Goal: Navigation & Orientation: Find specific page/section

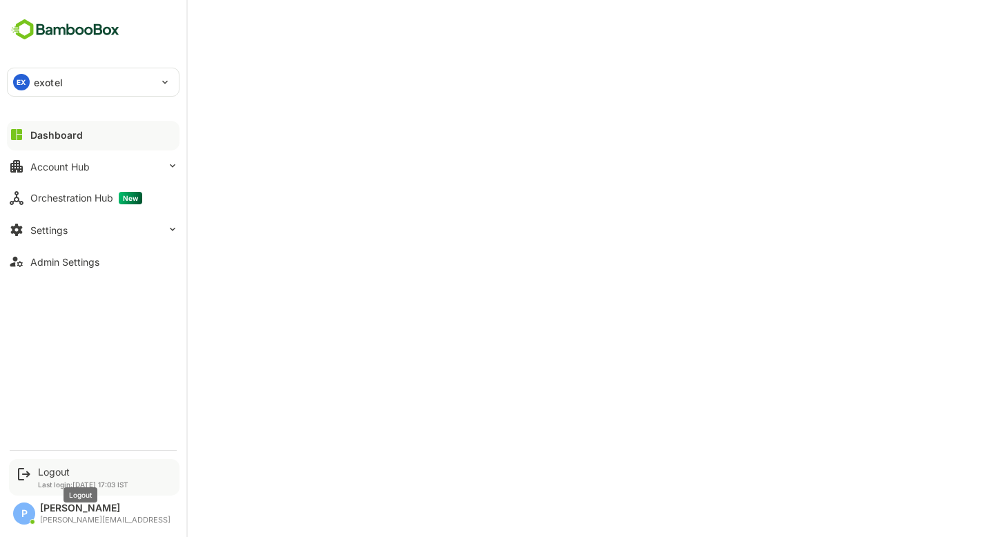
click at [64, 470] on div "Logout" at bounding box center [83, 472] width 90 height 12
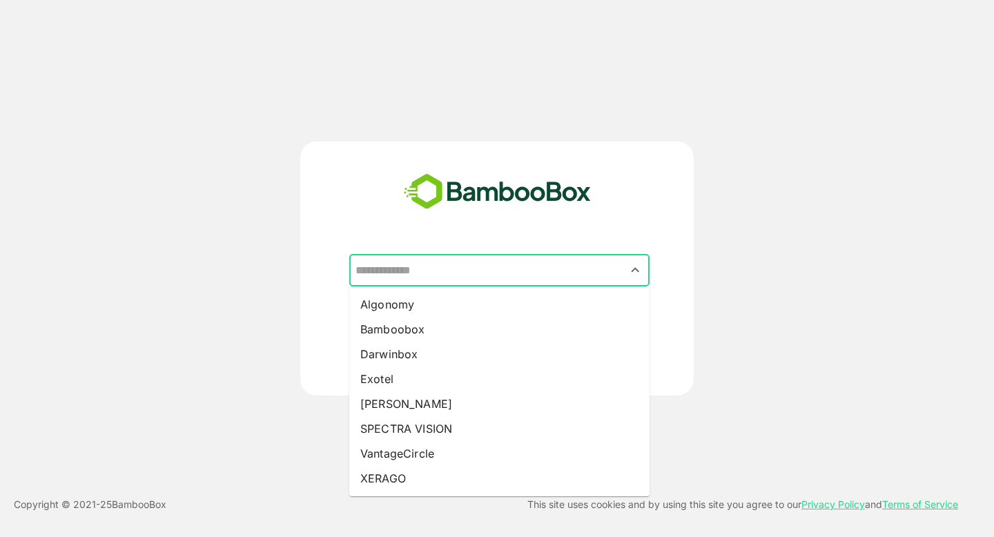
click at [420, 276] on input "text" at bounding box center [499, 270] width 295 height 26
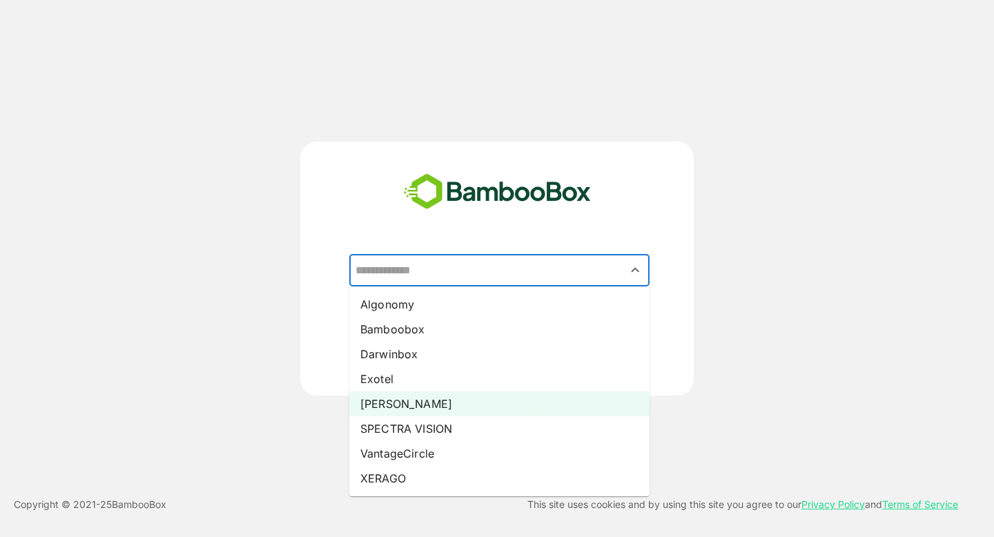
click at [409, 405] on li "[PERSON_NAME]" at bounding box center [499, 403] width 300 height 25
type input "*****"
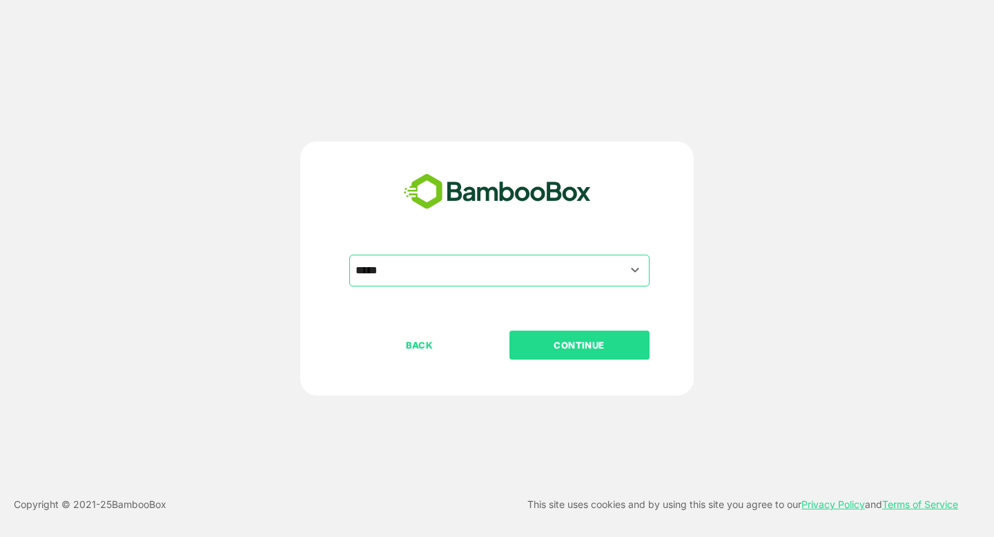
click at [567, 355] on button "CONTINUE" at bounding box center [579, 345] width 140 height 29
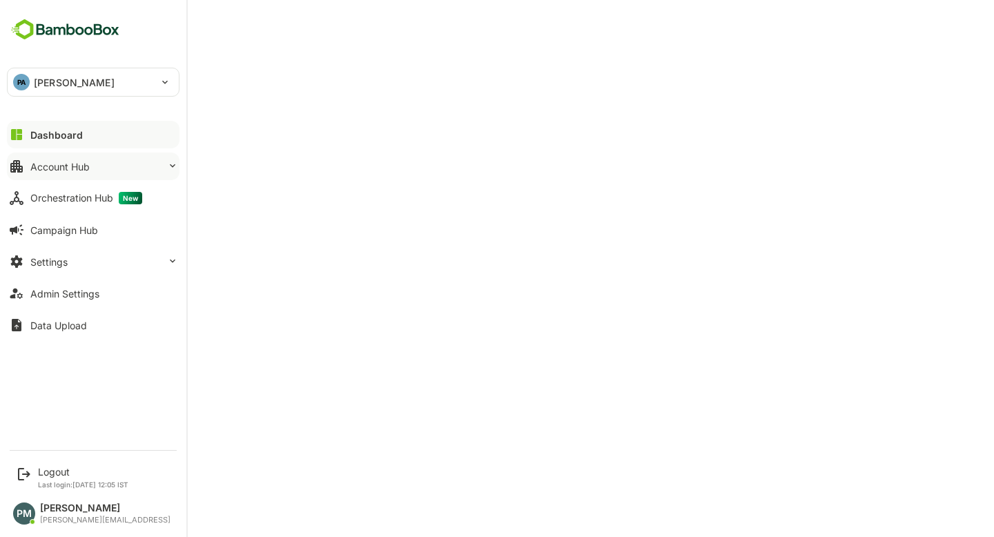
click at [129, 171] on button "Account Hub" at bounding box center [93, 167] width 173 height 28
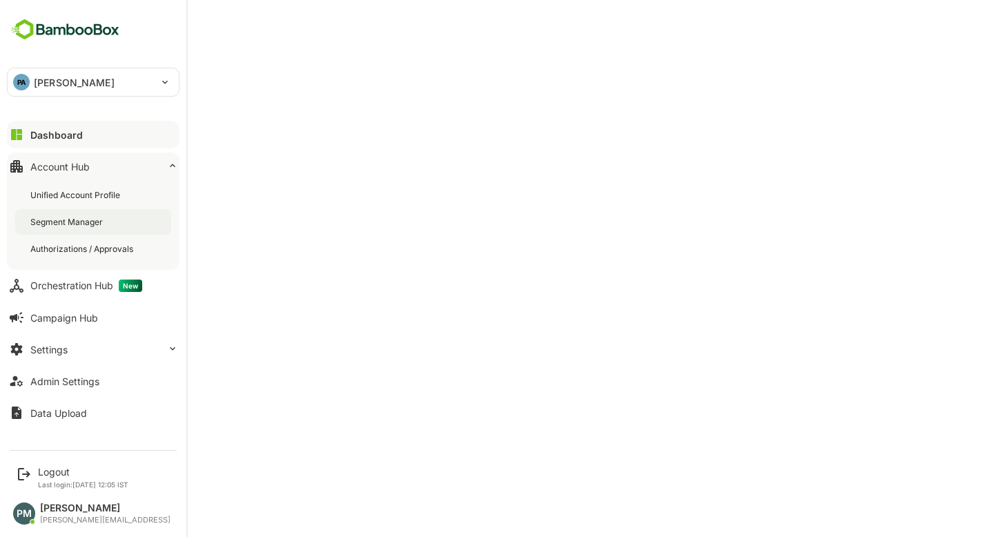
click at [137, 228] on div "Segment Manager" at bounding box center [93, 222] width 156 height 26
click at [86, 193] on div "Unified Account Profile" at bounding box center [76, 195] width 92 height 12
click at [76, 126] on button "Dashboard" at bounding box center [93, 135] width 173 height 28
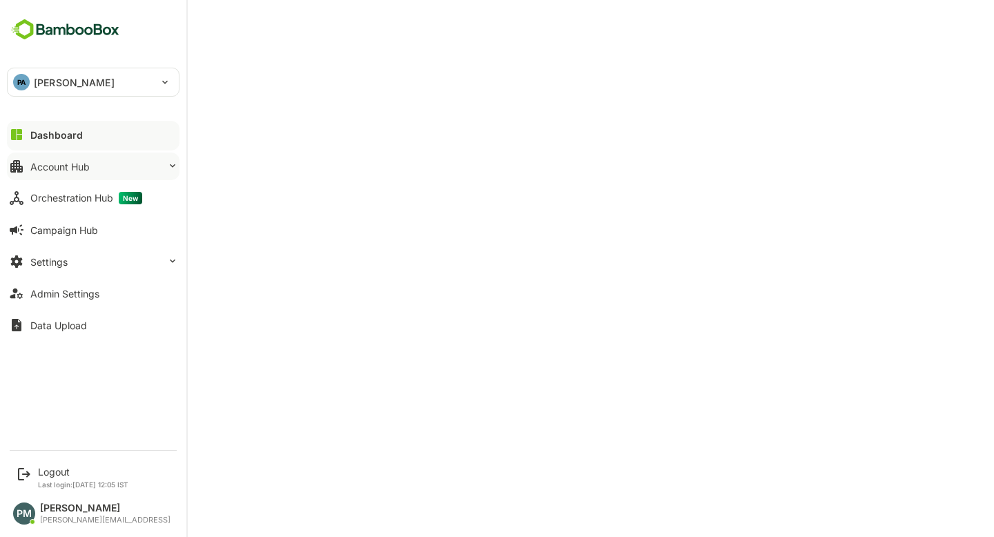
click at [111, 159] on button "Account Hub" at bounding box center [93, 167] width 173 height 28
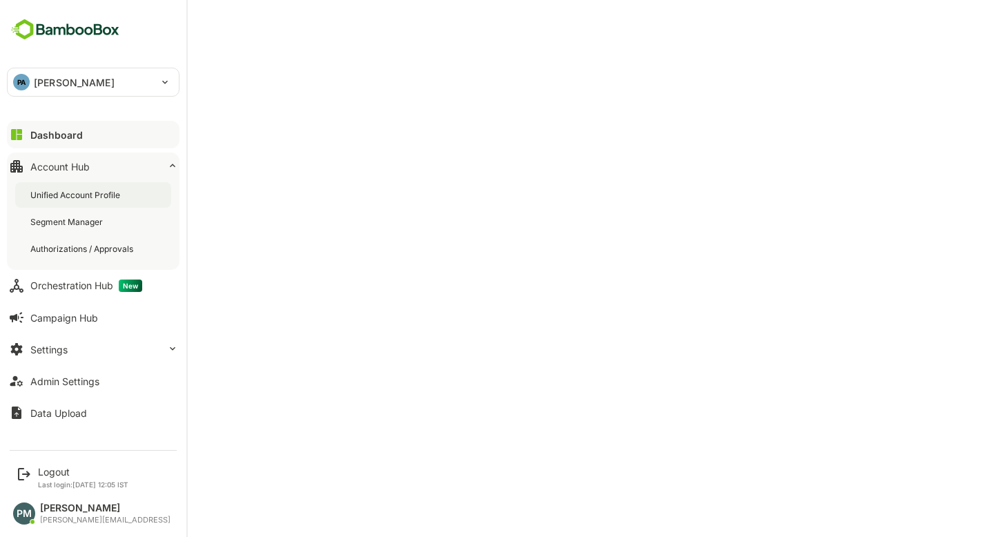
click at [136, 203] on div "Unified Account Profile" at bounding box center [93, 195] width 156 height 26
click at [21, 131] on icon at bounding box center [16, 134] width 11 height 11
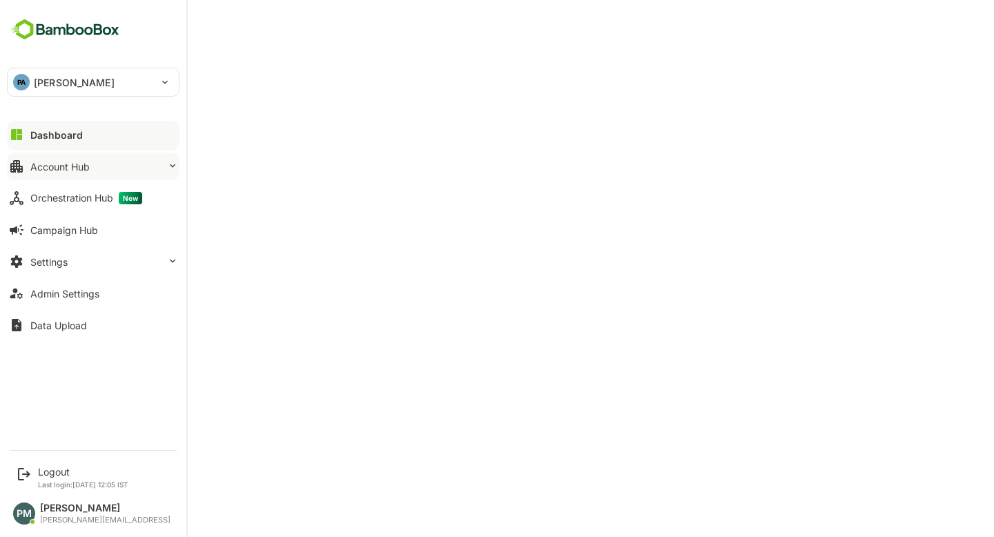
click at [46, 157] on button "Account Hub" at bounding box center [93, 167] width 173 height 28
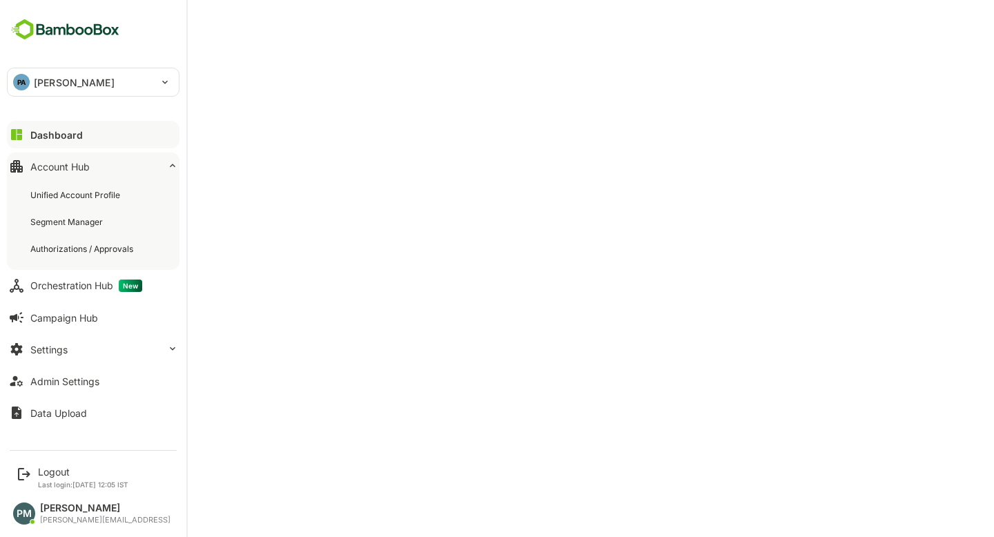
click at [88, 164] on div "Account Hub" at bounding box center [59, 167] width 59 height 12
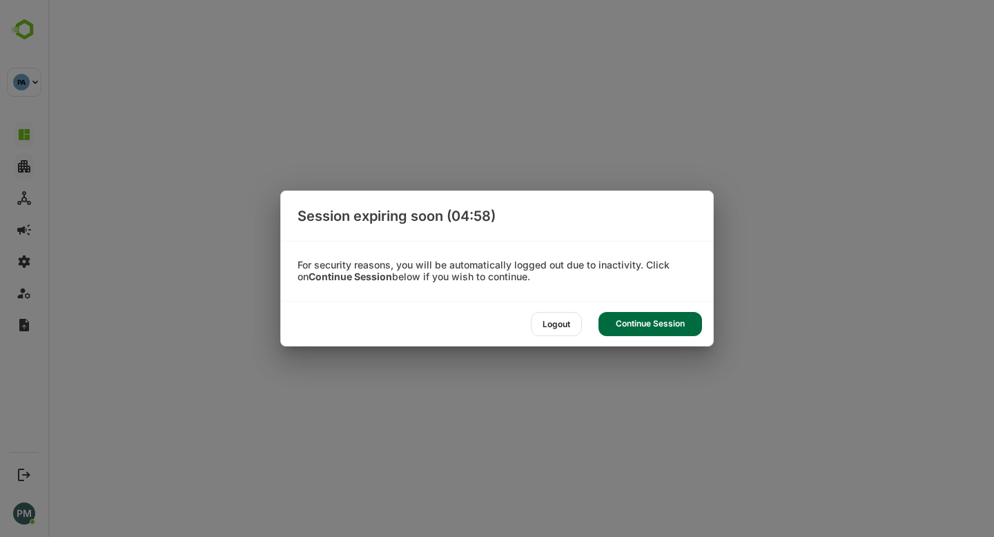
click at [651, 324] on div "Continue Session" at bounding box center [650, 324] width 104 height 24
